Goal: Complete application form

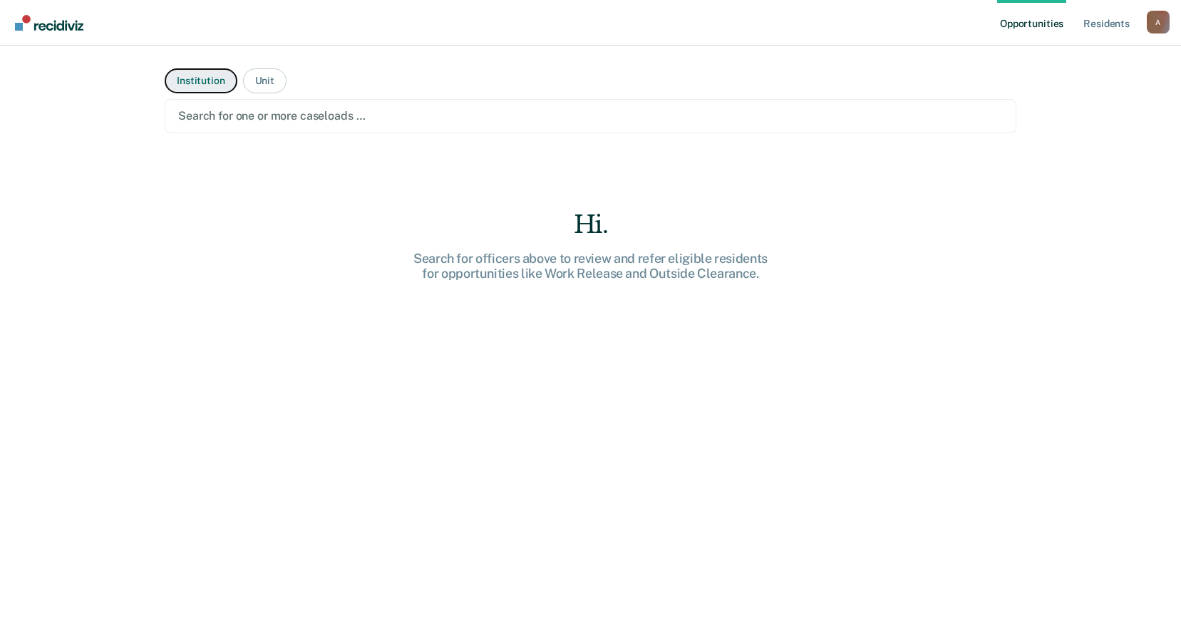
click at [200, 79] on button "Institution" at bounding box center [201, 80] width 72 height 25
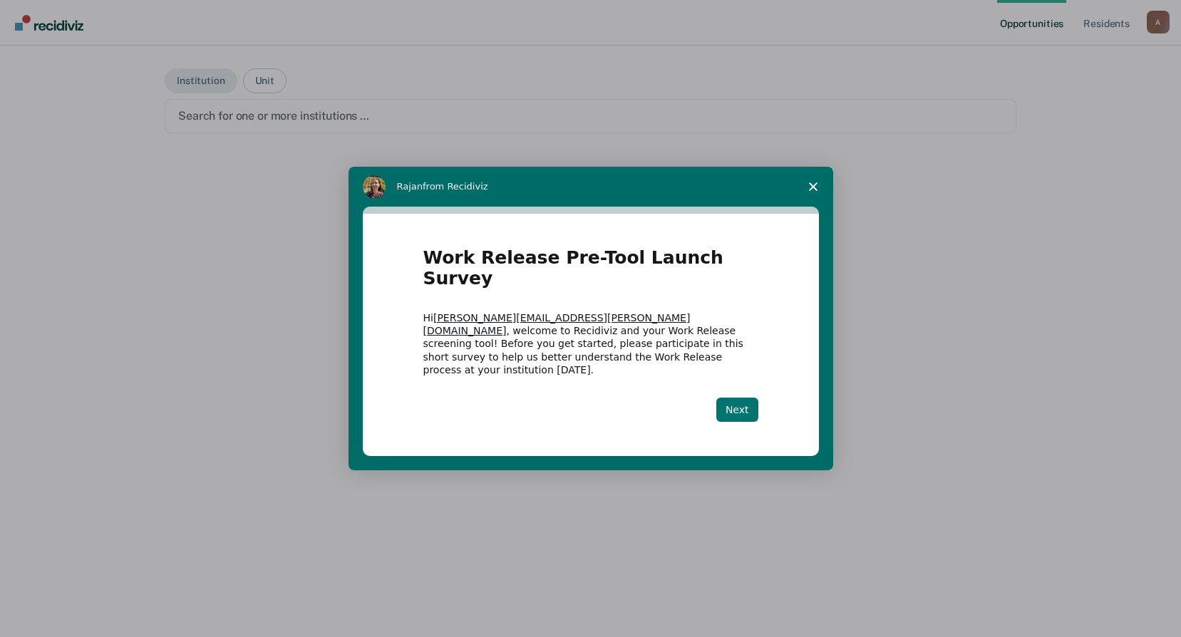
click at [741, 398] on button "Next" at bounding box center [737, 410] width 42 height 24
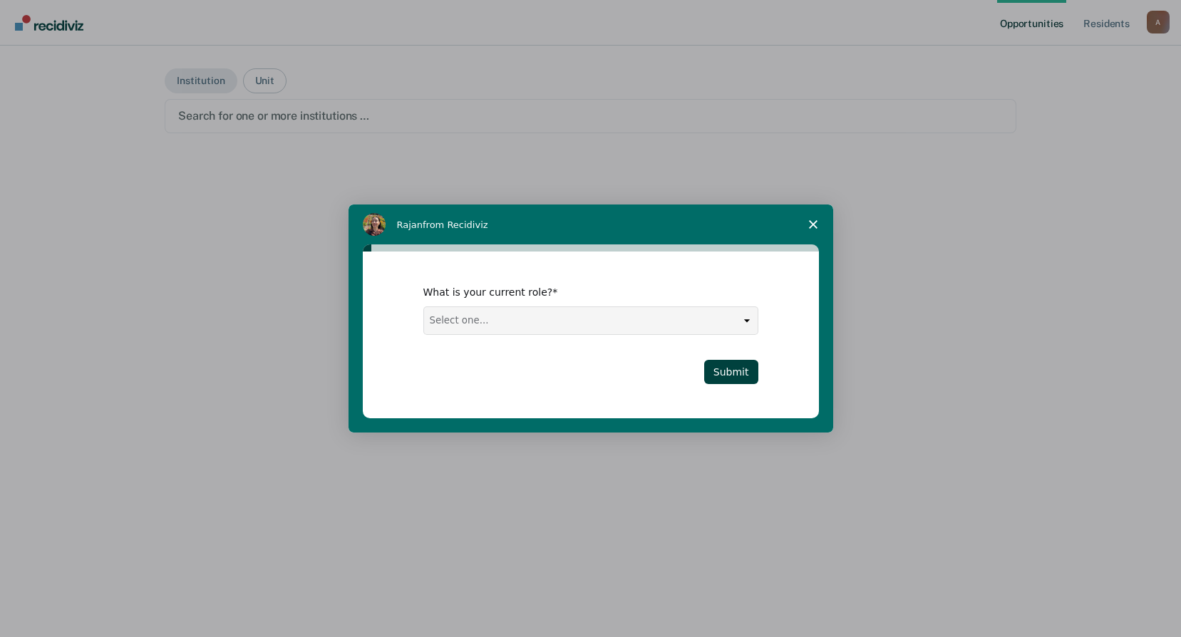
click at [566, 325] on select "Select one... Case Manager FUM Assistant [PERSON_NAME] [PERSON_NAME]" at bounding box center [591, 320] width 334 height 27
select select "Assistant Warden"
click at [424, 307] on select "Select one... Case Manager FUM Assistant [PERSON_NAME] [PERSON_NAME]" at bounding box center [591, 320] width 334 height 27
click at [744, 374] on button "Submit" at bounding box center [731, 372] width 54 height 24
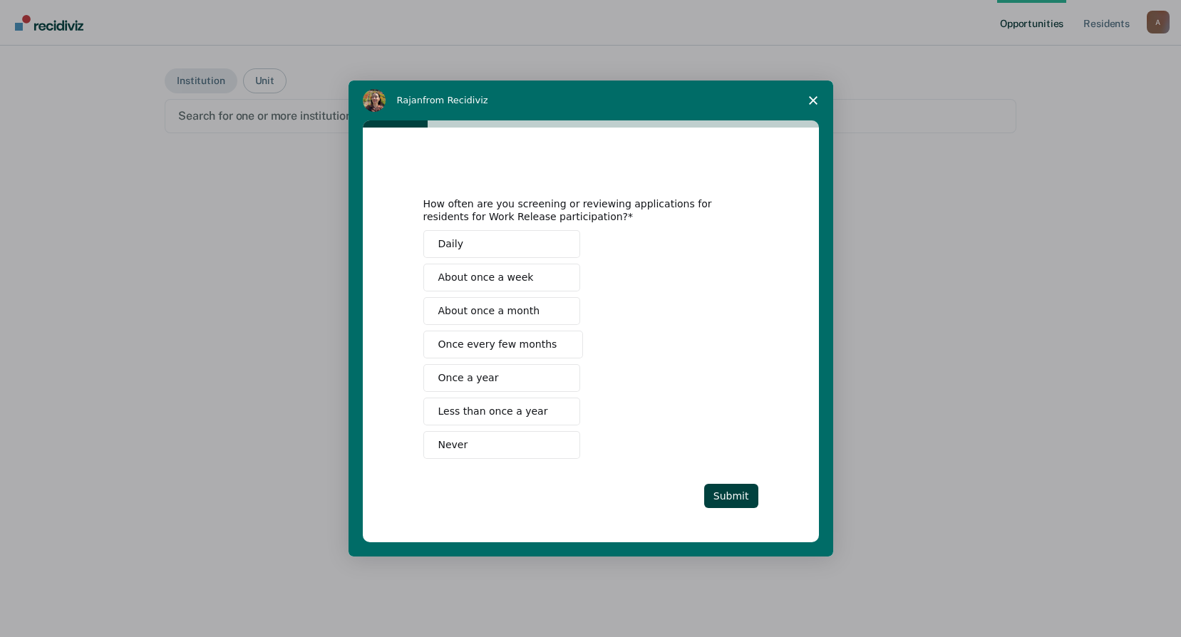
click at [490, 276] on span "About once a week" at bounding box center [485, 277] width 95 height 15
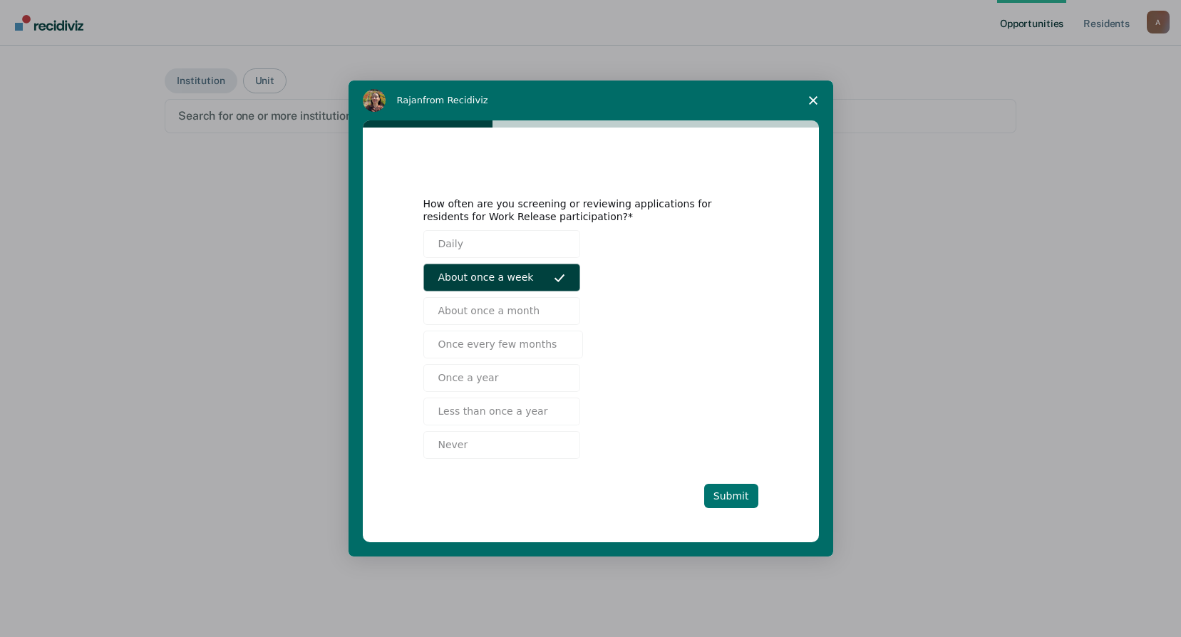
click at [727, 493] on button "Submit" at bounding box center [731, 496] width 54 height 24
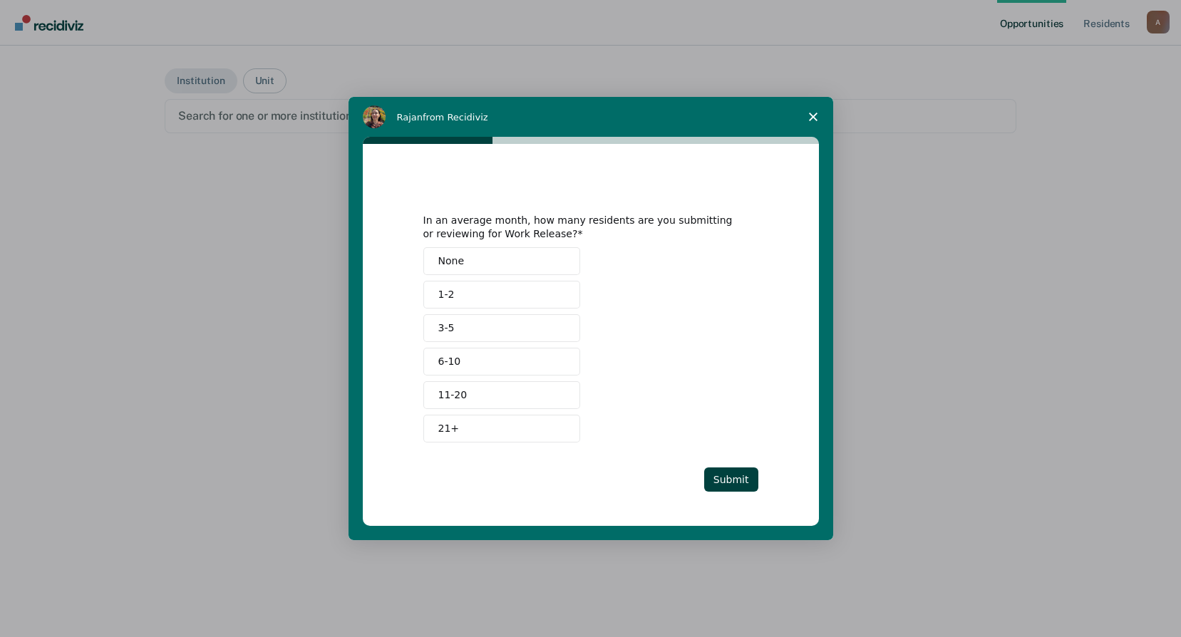
click at [475, 328] on button "3-5" at bounding box center [501, 328] width 157 height 28
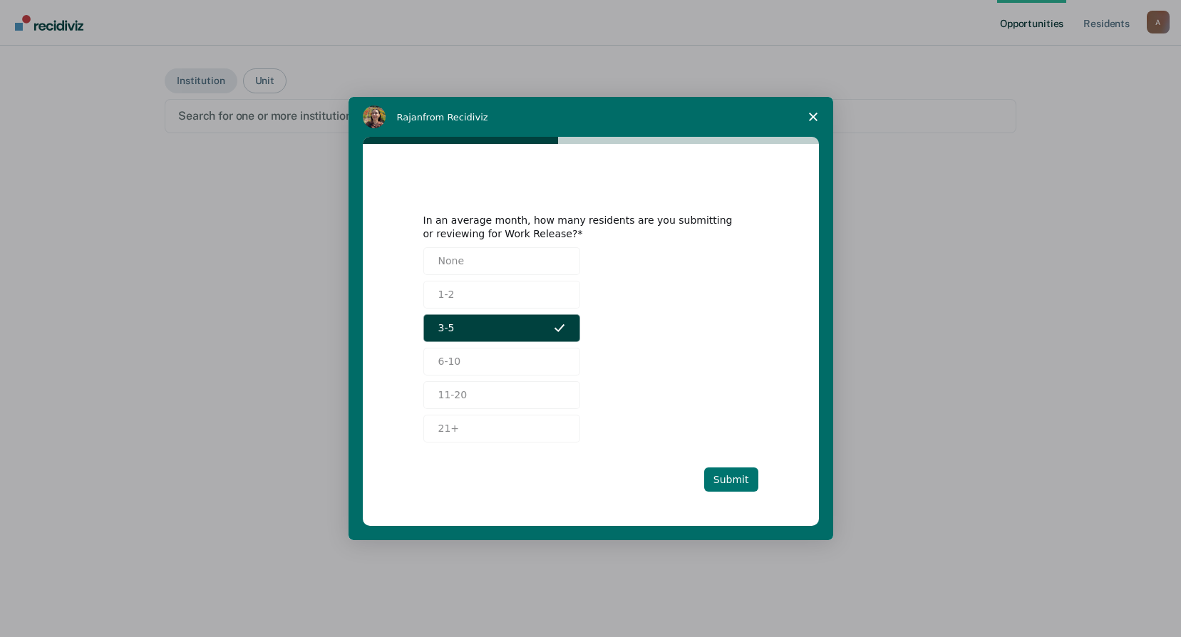
click at [733, 481] on button "Submit" at bounding box center [731, 479] width 54 height 24
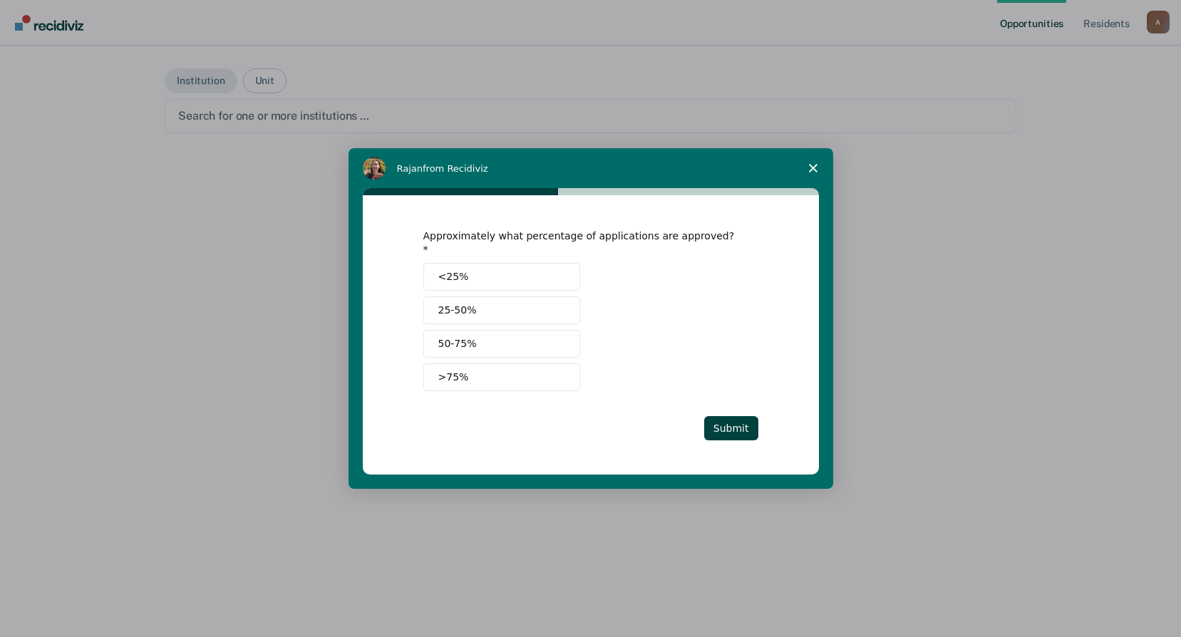
click at [477, 308] on button "25-50%" at bounding box center [501, 310] width 157 height 28
click at [718, 423] on button "Submit" at bounding box center [731, 428] width 54 height 24
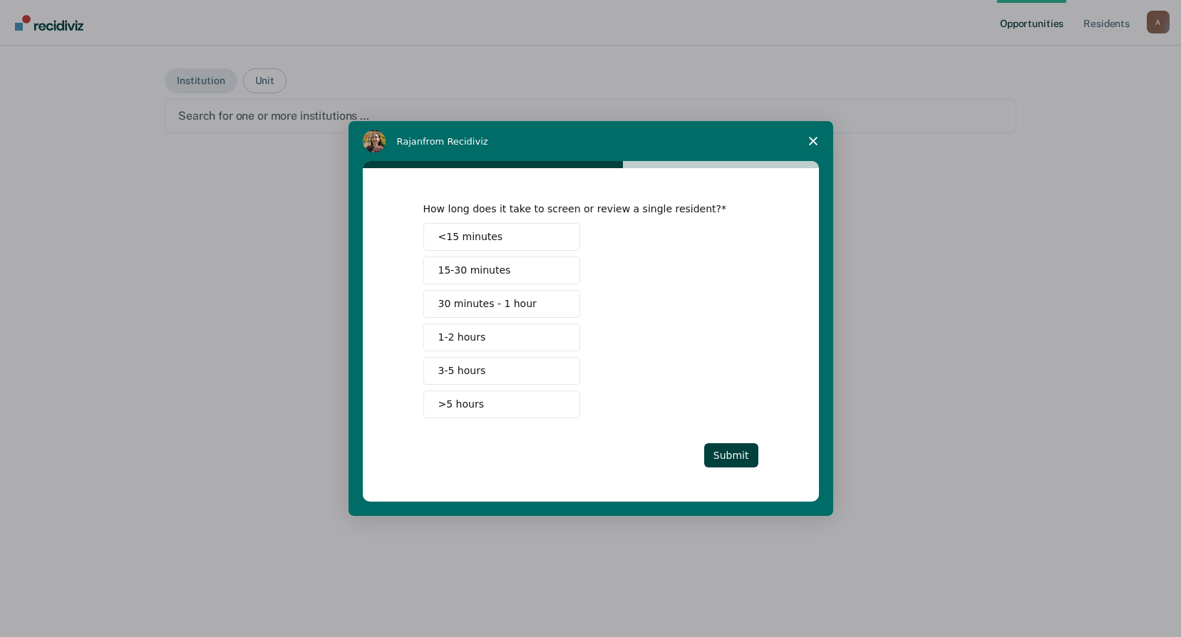
click at [482, 267] on span "15-30 minutes" at bounding box center [474, 270] width 73 height 15
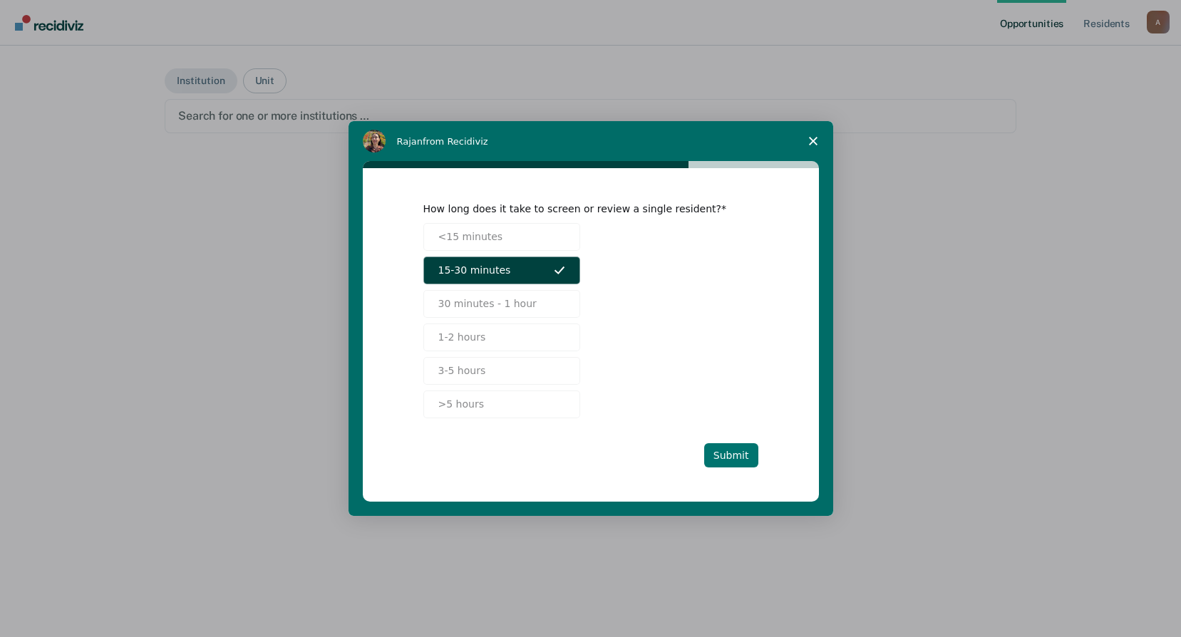
click at [733, 454] on button "Submit" at bounding box center [731, 455] width 54 height 24
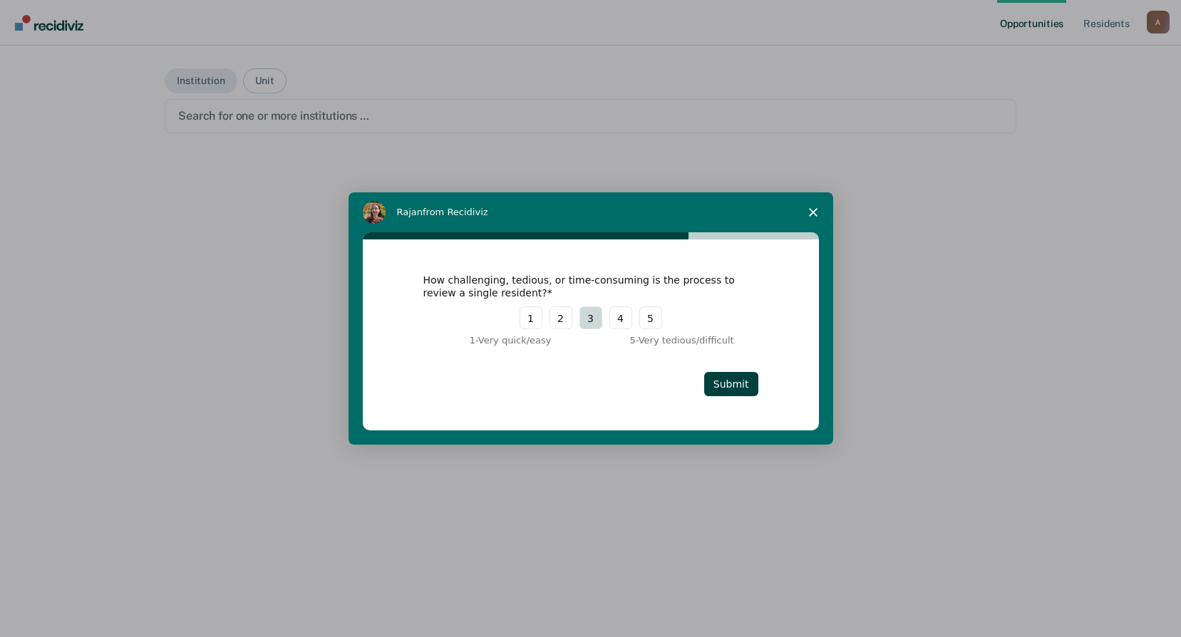
click at [587, 322] on button "3" at bounding box center [590, 317] width 23 height 23
click at [730, 383] on button "Submit" at bounding box center [731, 384] width 54 height 24
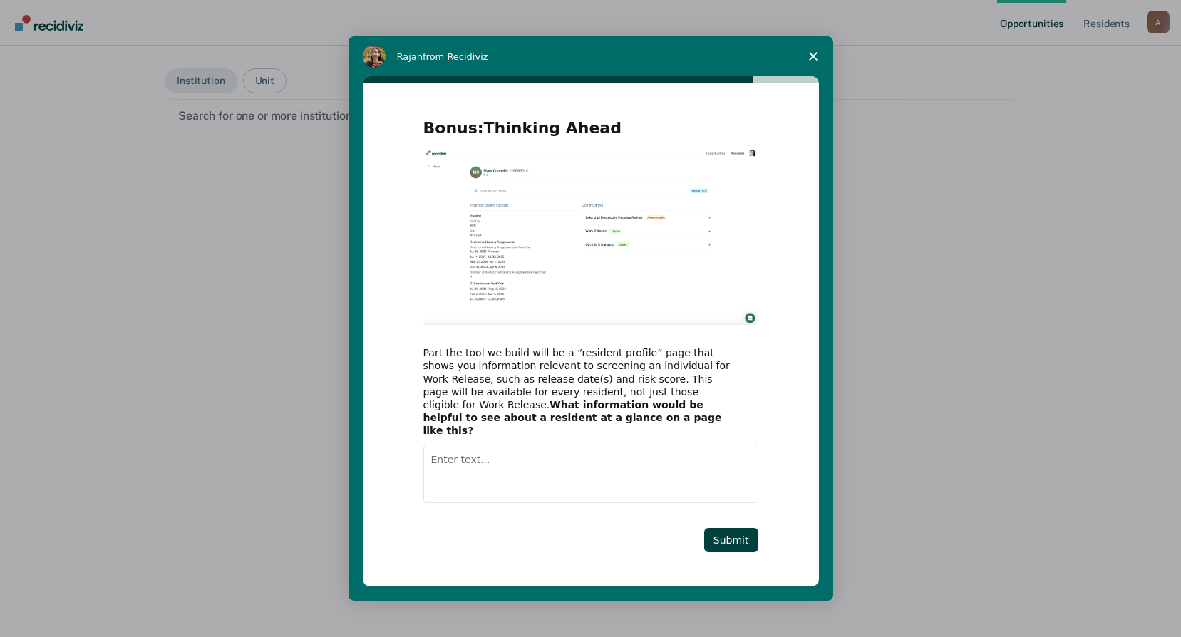
click at [517, 463] on textarea "Enter text..." at bounding box center [590, 474] width 335 height 58
drag, startPoint x: 450, startPoint y: 453, endPoint x: 404, endPoint y: 456, distance: 46.4
click at [404, 456] on div "Bonus: Thinking Ahead Part the tool we build will be a “resident profile” page …" at bounding box center [591, 334] width 456 height 502
type textarea "Not sure at this time."
click at [740, 534] on button "Submit" at bounding box center [731, 540] width 54 height 24
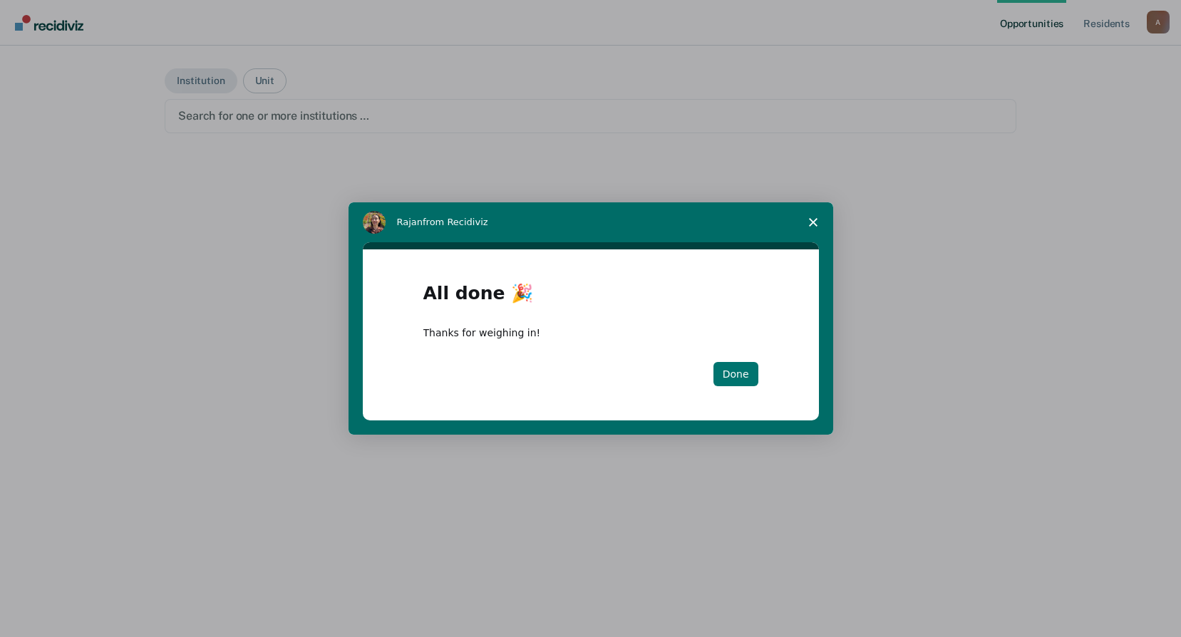
click at [739, 370] on button "Done" at bounding box center [735, 374] width 45 height 24
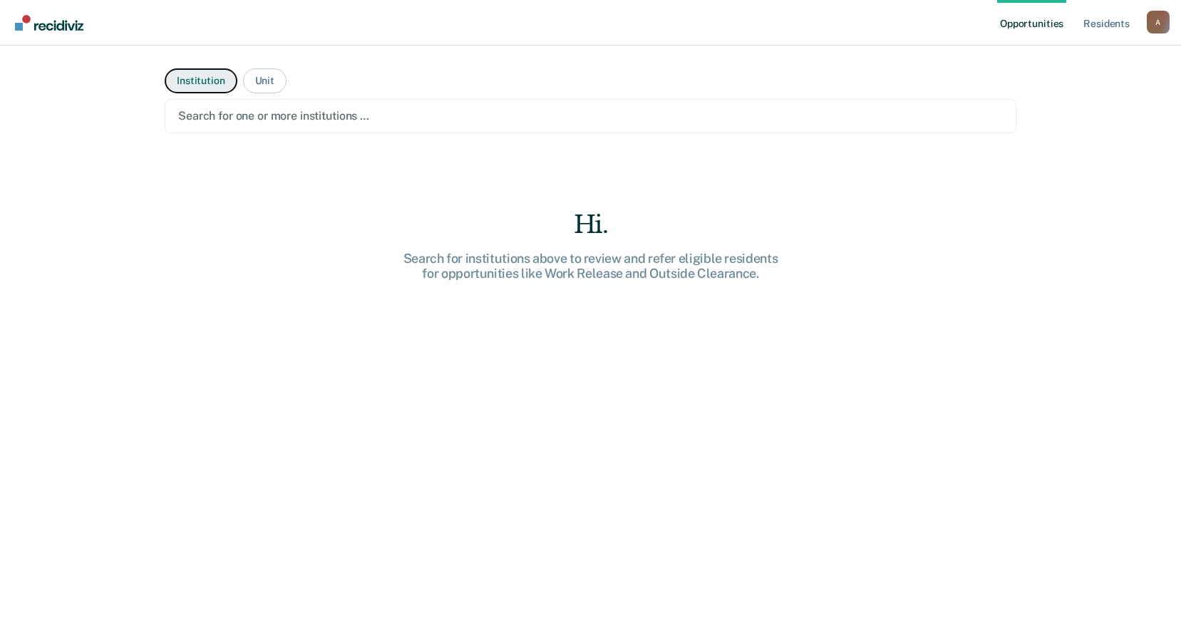
click at [195, 80] on button "Institution" at bounding box center [201, 80] width 72 height 25
click at [316, 116] on div at bounding box center [590, 116] width 825 height 16
click at [378, 115] on div at bounding box center [590, 116] width 825 height 16
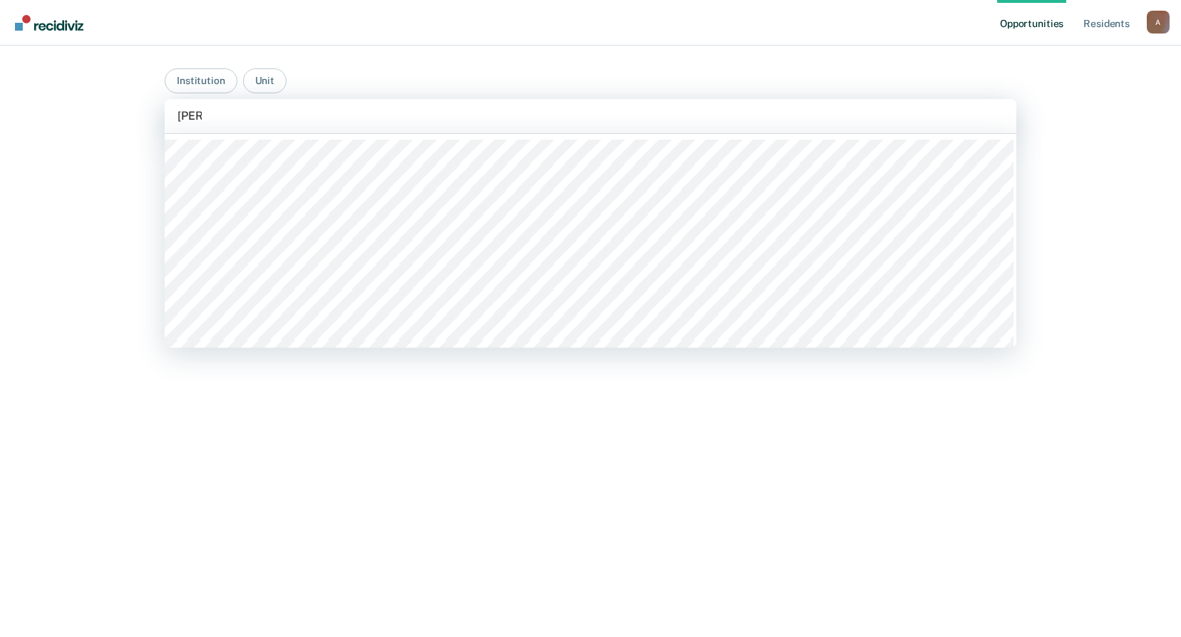
type input "west"
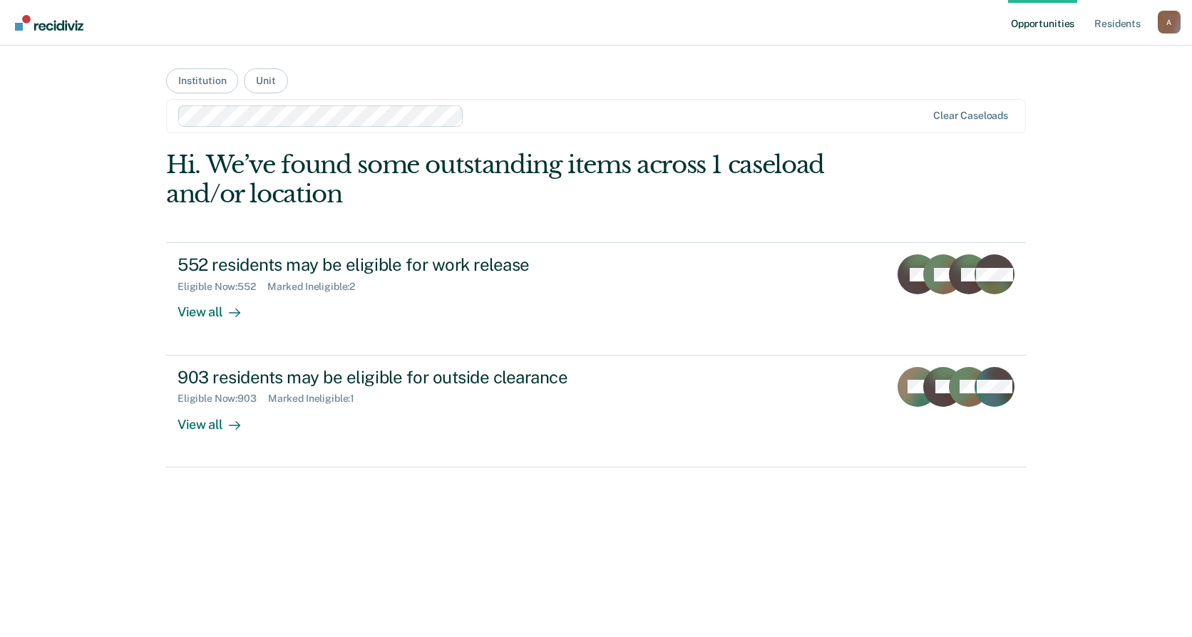
click at [1170, 21] on div "A" at bounding box center [1168, 22] width 23 height 23
click at [1070, 93] on link "Log Out" at bounding box center [1111, 94] width 115 height 12
